Goal: Navigation & Orientation: Find specific page/section

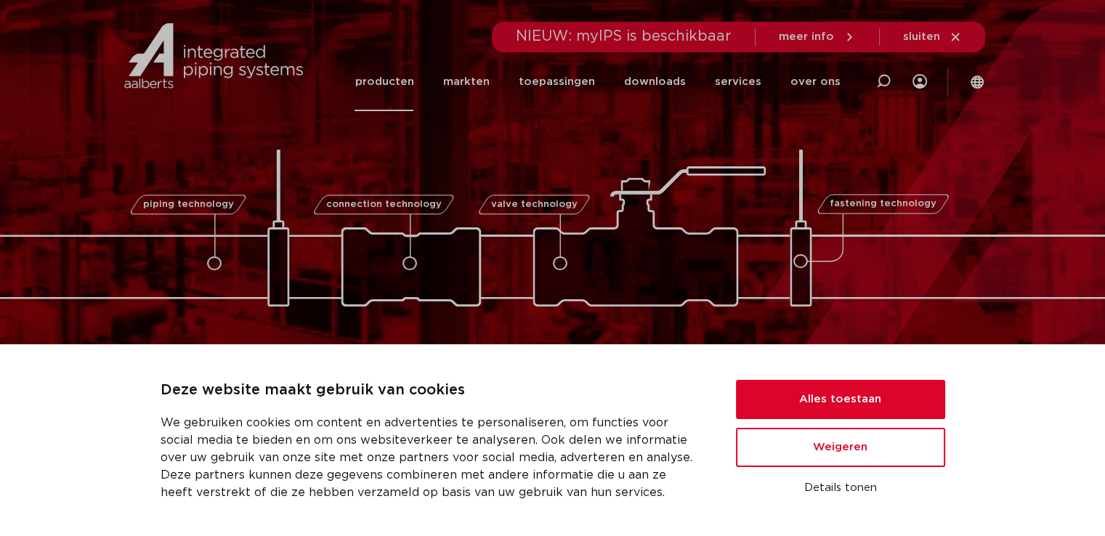
click at [391, 76] on link "producten" at bounding box center [383, 81] width 59 height 59
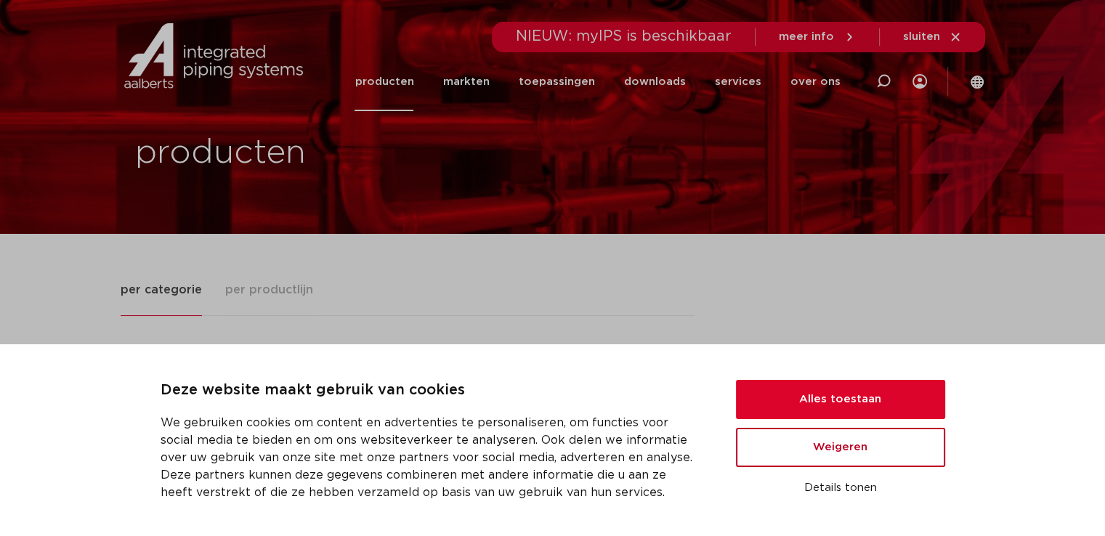
click at [848, 450] on button "Weigeren" at bounding box center [840, 447] width 209 height 39
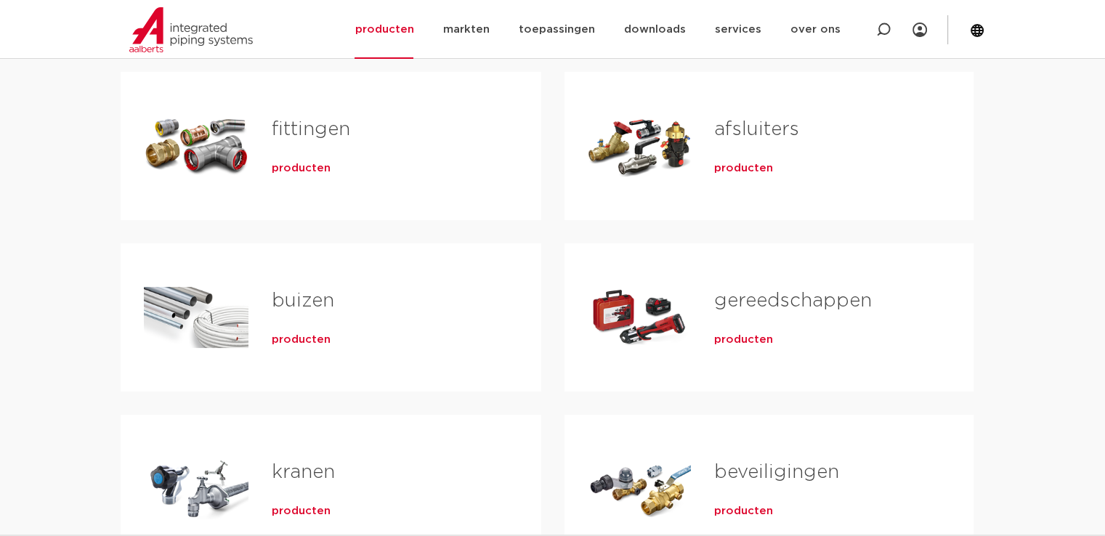
scroll to position [436, 0]
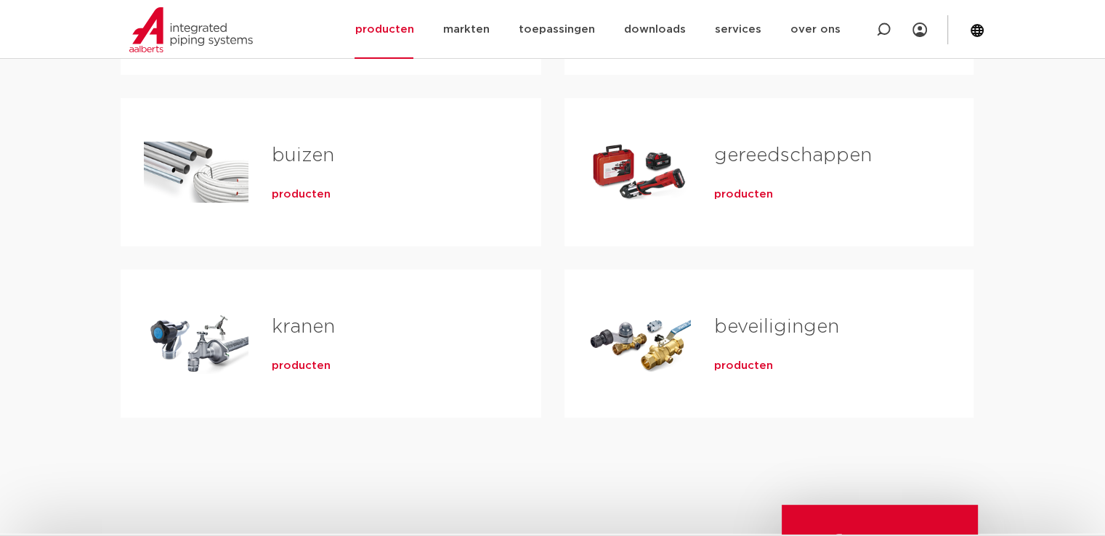
click at [268, 327] on div "kranen producten" at bounding box center [382, 344] width 269 height 102
click at [288, 368] on span "producten" at bounding box center [301, 366] width 59 height 15
